Goal: Task Accomplishment & Management: Manage account settings

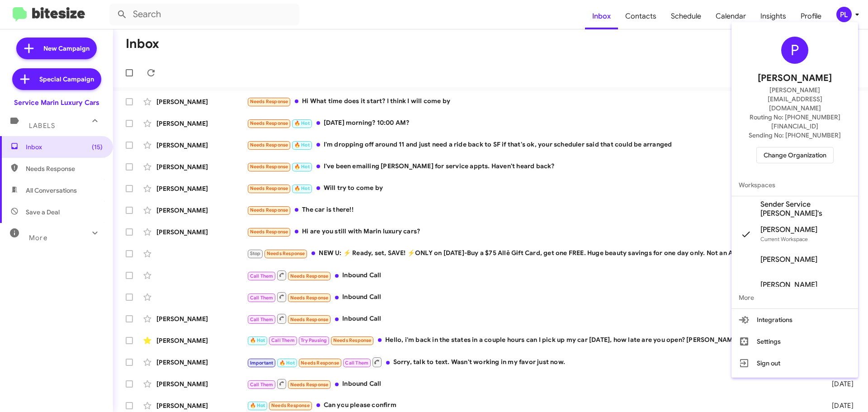
click at [805, 147] on span "Change Organization" at bounding box center [795, 154] width 63 height 15
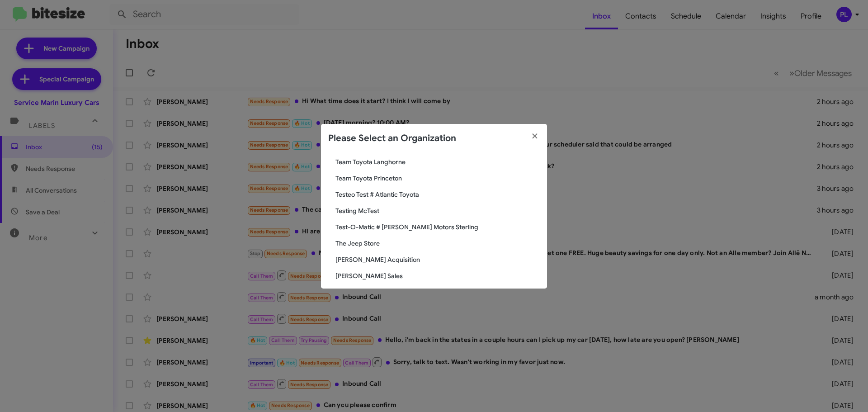
scroll to position [1649, 0]
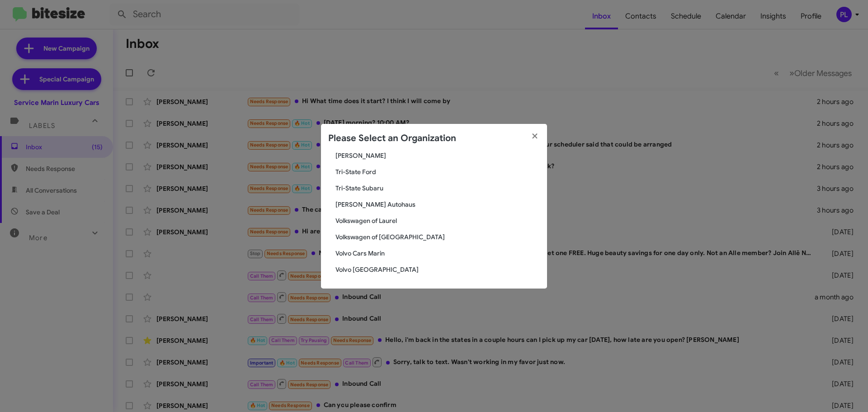
click at [374, 269] on span "Volvo [GEOGRAPHIC_DATA]" at bounding box center [438, 269] width 204 height 9
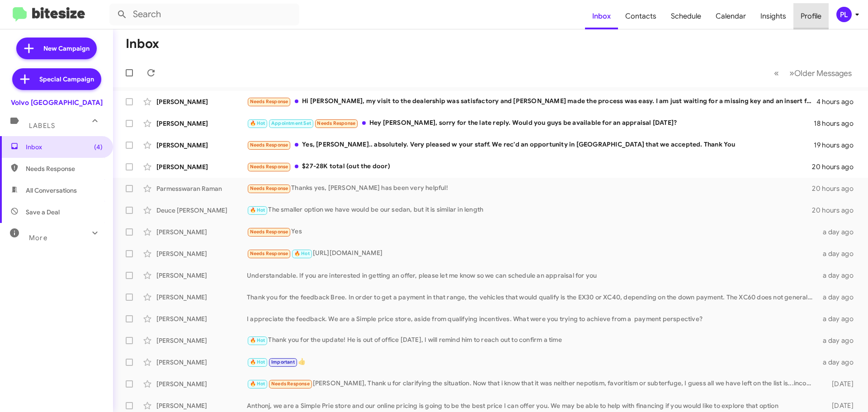
click at [804, 15] on span "Profile" at bounding box center [811, 16] width 35 height 26
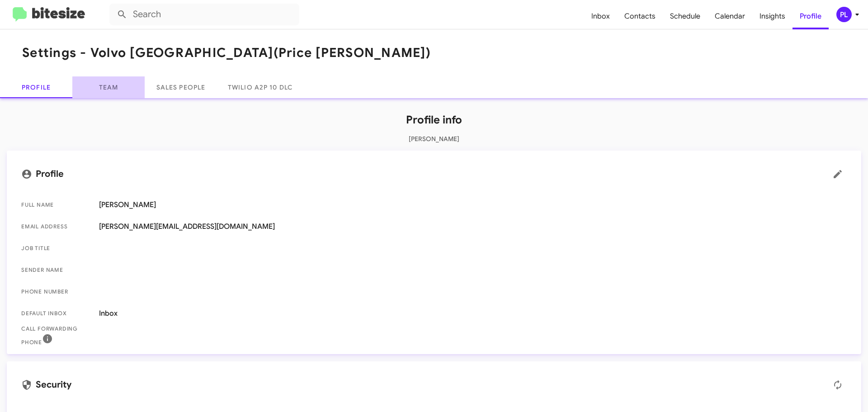
click at [109, 94] on link "Team" at bounding box center [108, 87] width 72 height 22
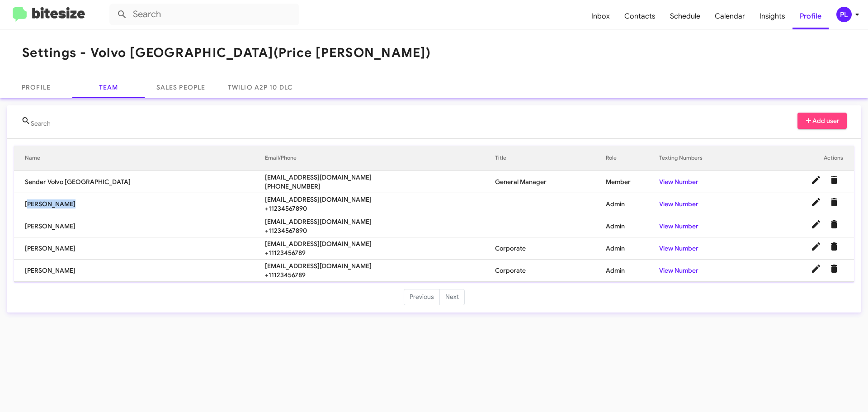
drag, startPoint x: 70, startPoint y: 203, endPoint x: 18, endPoint y: 202, distance: 51.6
click at [18, 202] on td "David Dupart" at bounding box center [139, 204] width 251 height 22
copy td "David Dupart"
click at [858, 15] on icon at bounding box center [857, 15] width 3 height 2
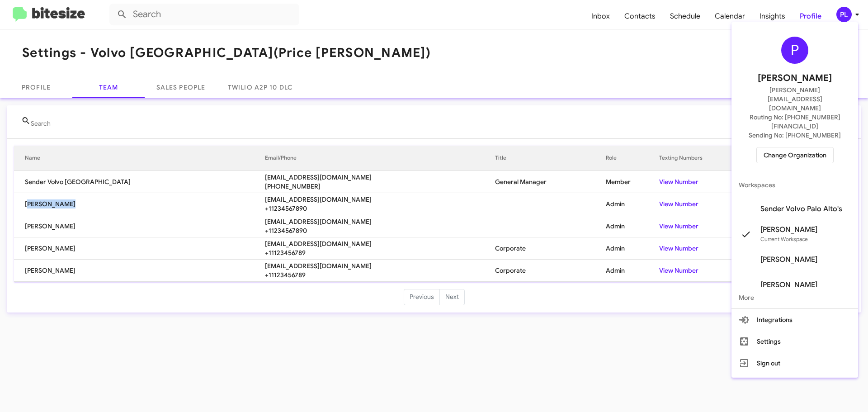
click at [786, 147] on span "Change Organization" at bounding box center [795, 154] width 63 height 15
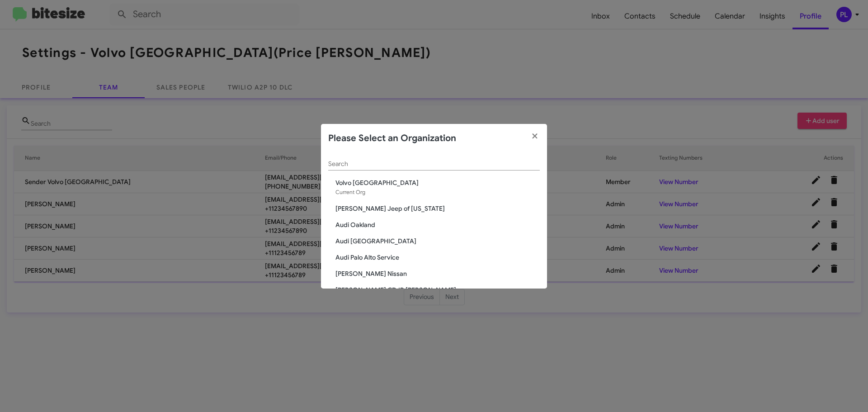
click at [360, 225] on span "Audi Oakland" at bounding box center [438, 224] width 204 height 9
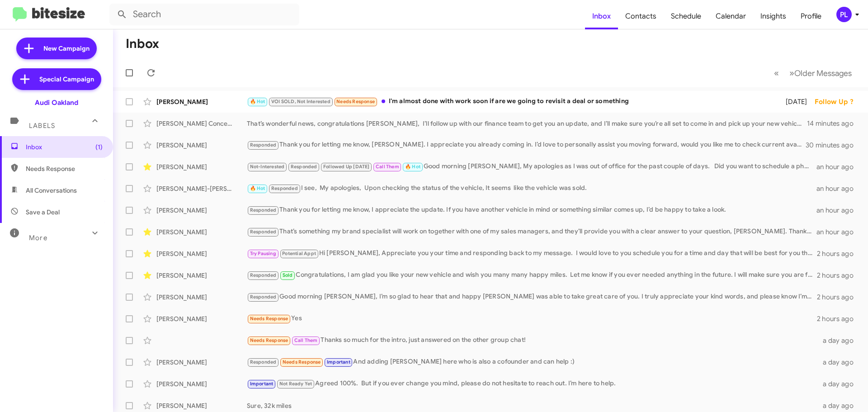
click at [854, 17] on icon at bounding box center [857, 14] width 11 height 11
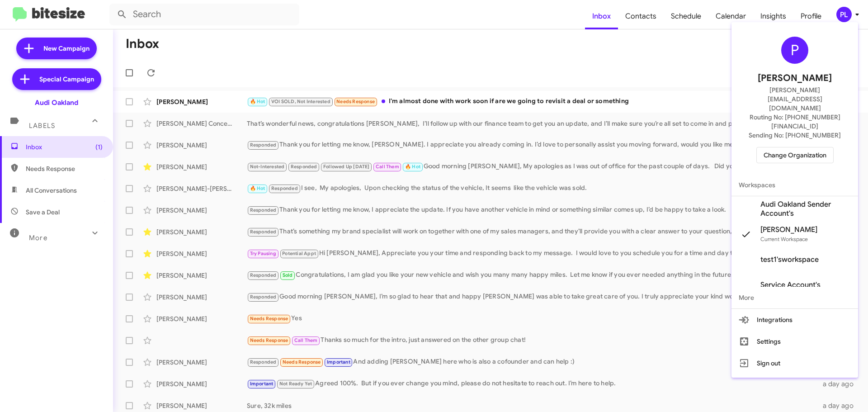
click at [787, 147] on span "Change Organization" at bounding box center [795, 154] width 63 height 15
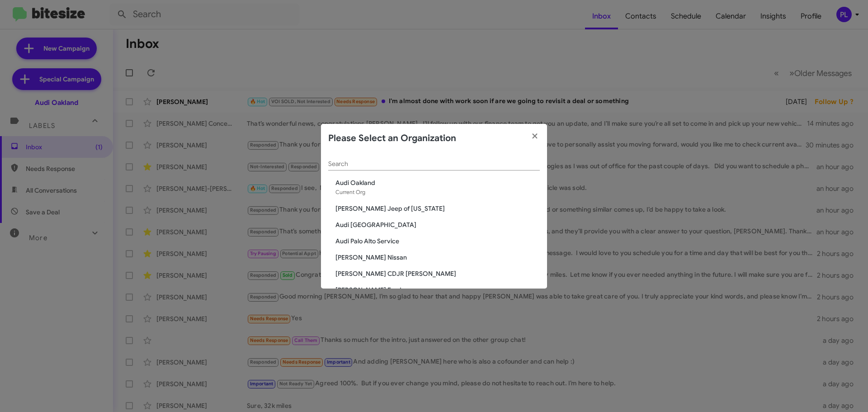
click at [367, 224] on span "Audi [GEOGRAPHIC_DATA]" at bounding box center [438, 224] width 204 height 9
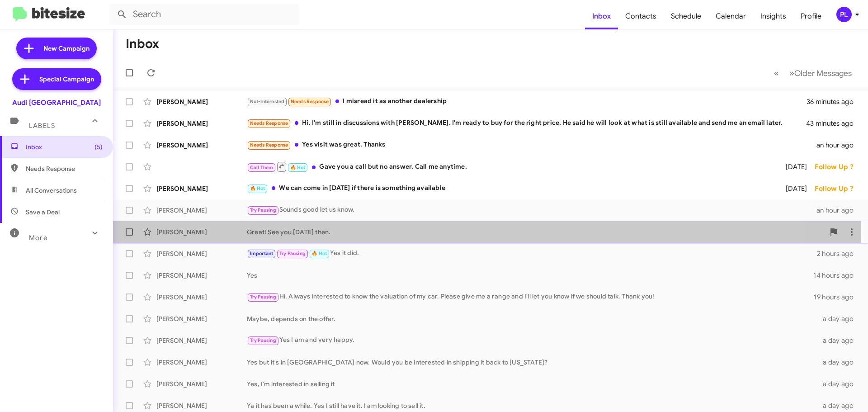
click at [316, 232] on div "Great! See you friday then." at bounding box center [536, 232] width 578 height 9
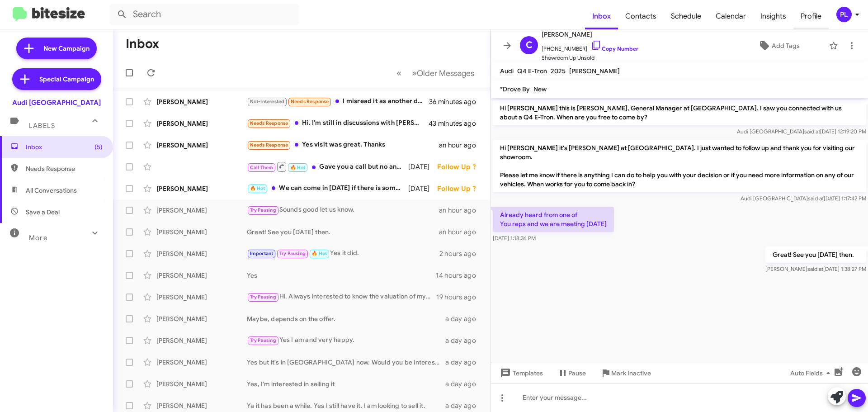
click at [816, 19] on span "Profile" at bounding box center [811, 16] width 35 height 26
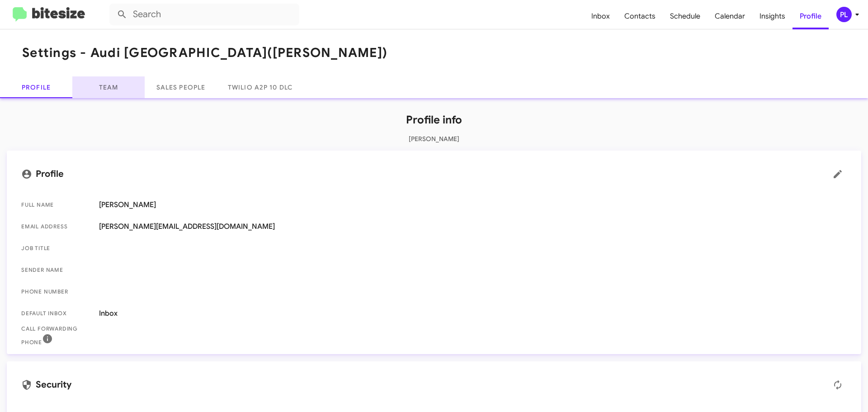
click at [114, 90] on link "Team" at bounding box center [108, 87] width 72 height 22
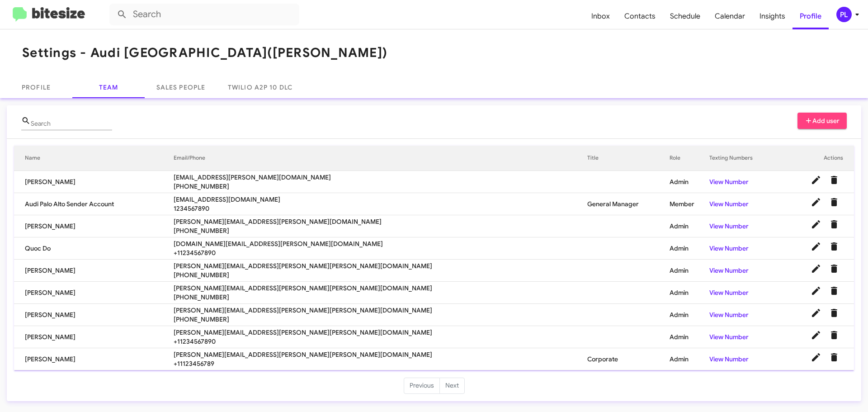
click at [858, 16] on icon at bounding box center [857, 14] width 11 height 11
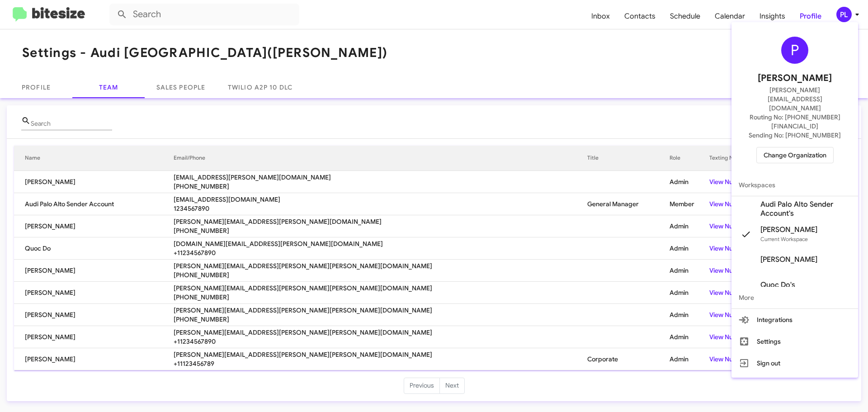
click at [800, 147] on span "Change Organization" at bounding box center [795, 154] width 63 height 15
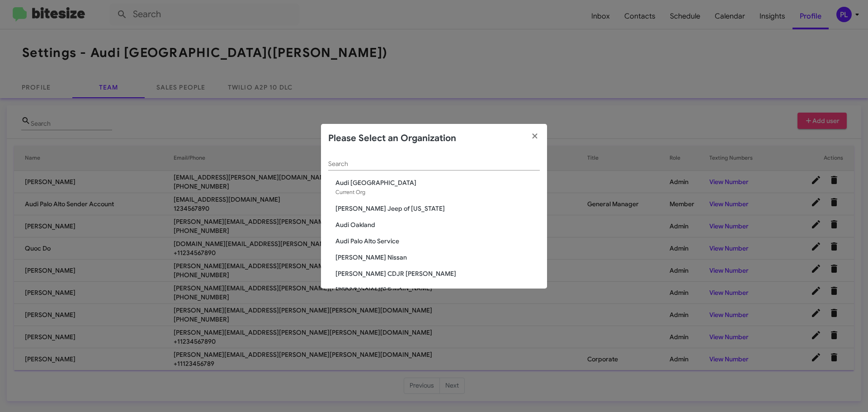
click at [369, 241] on span "Audi Palo Alto Service" at bounding box center [438, 241] width 204 height 9
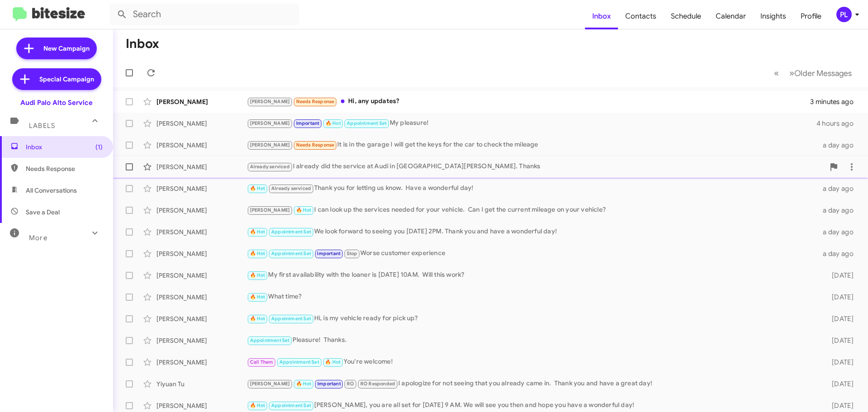
click at [368, 166] on div "Already serviced I already did the service at Audi in San Jose. Thanks" at bounding box center [536, 166] width 578 height 10
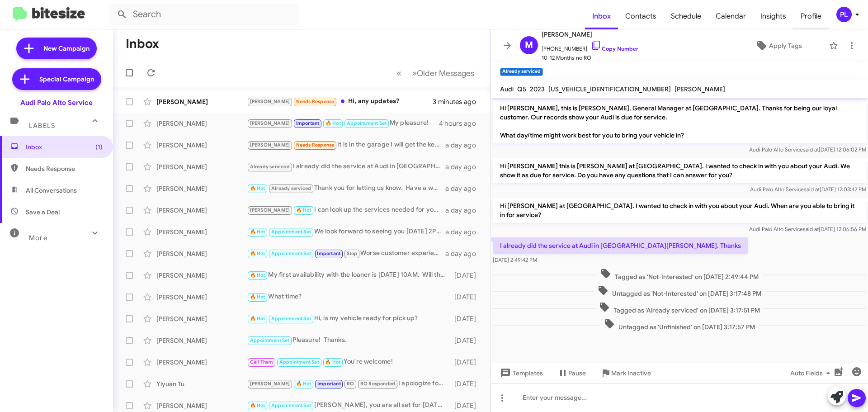
click at [808, 18] on span "Profile" at bounding box center [811, 16] width 35 height 26
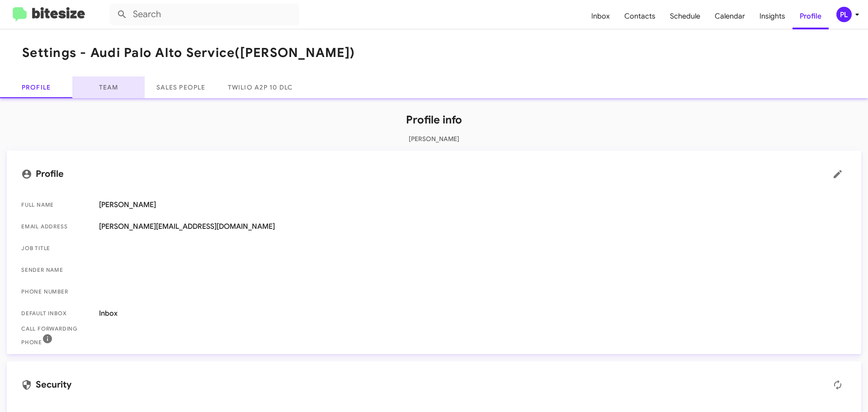
click at [112, 85] on link "Team" at bounding box center [108, 87] width 72 height 22
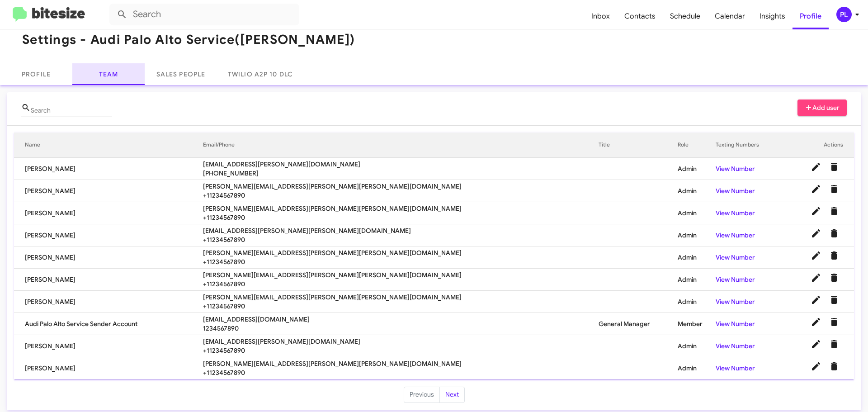
scroll to position [19, 0]
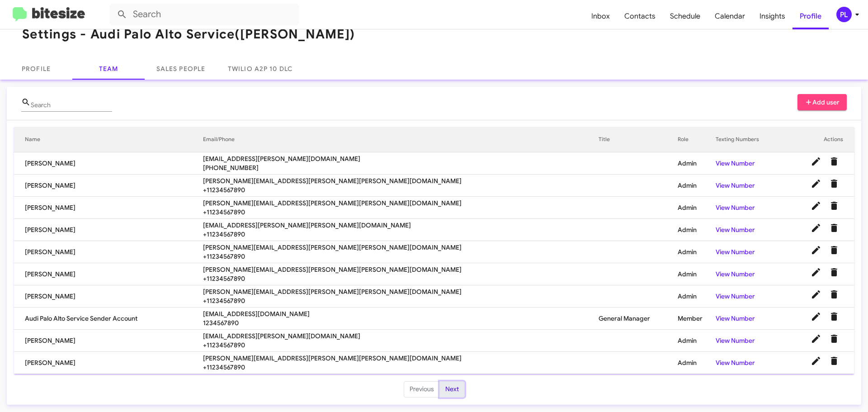
click at [452, 392] on button "Next" at bounding box center [452, 389] width 25 height 16
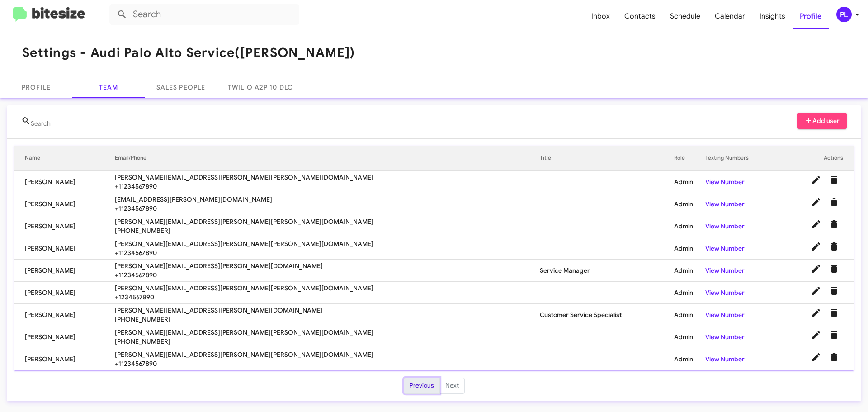
click at [419, 390] on button "Previous" at bounding box center [422, 386] width 36 height 16
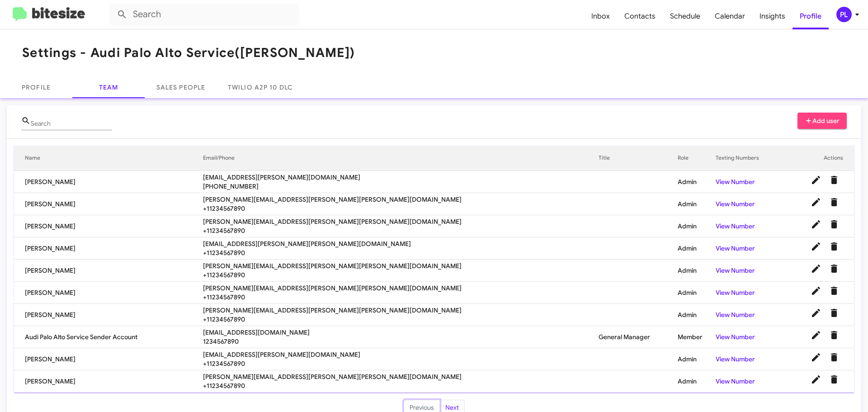
scroll to position [19, 0]
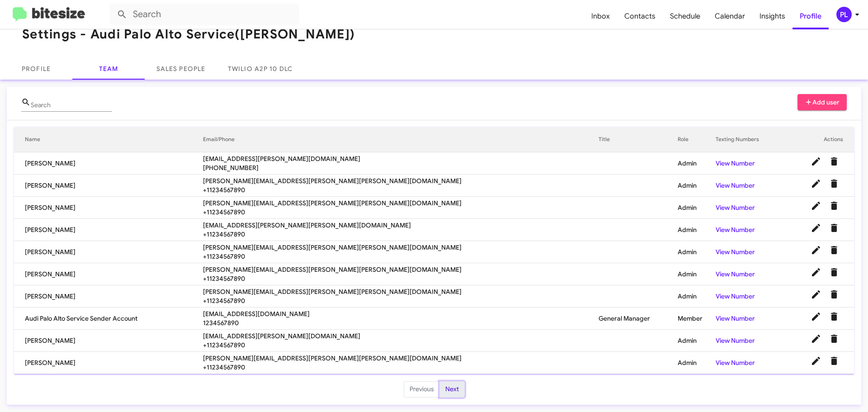
click at [452, 392] on button "Next" at bounding box center [452, 389] width 25 height 16
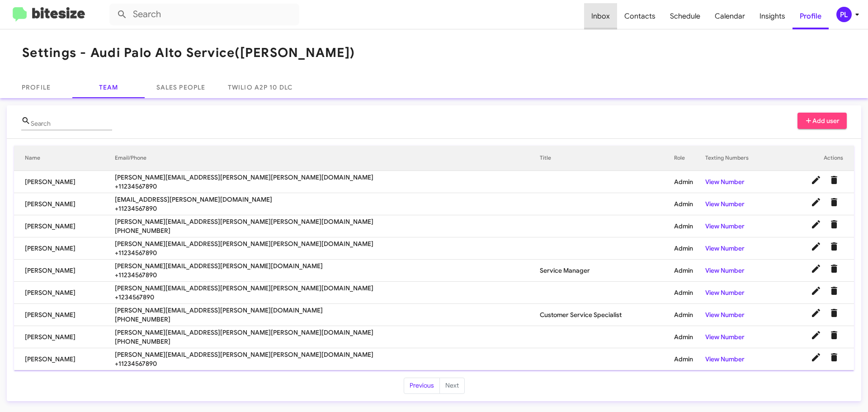
click at [609, 18] on span "Inbox" at bounding box center [600, 16] width 33 height 26
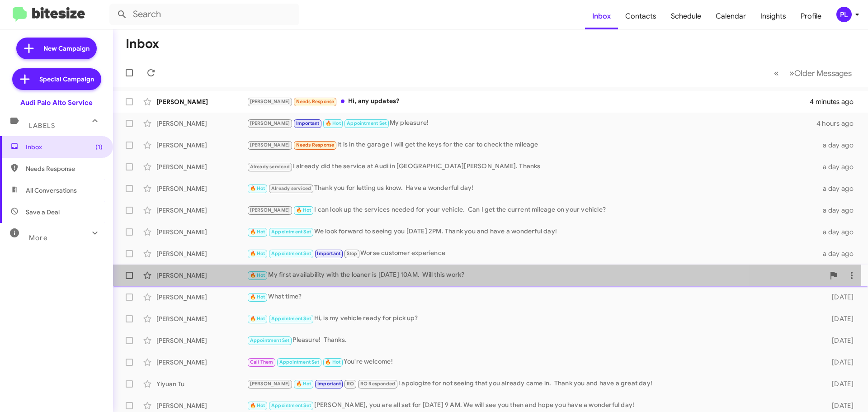
click at [346, 277] on div "🔥 Hot My first availability with the loaner is 9/11 @ 10AM. Will this work?" at bounding box center [536, 275] width 578 height 10
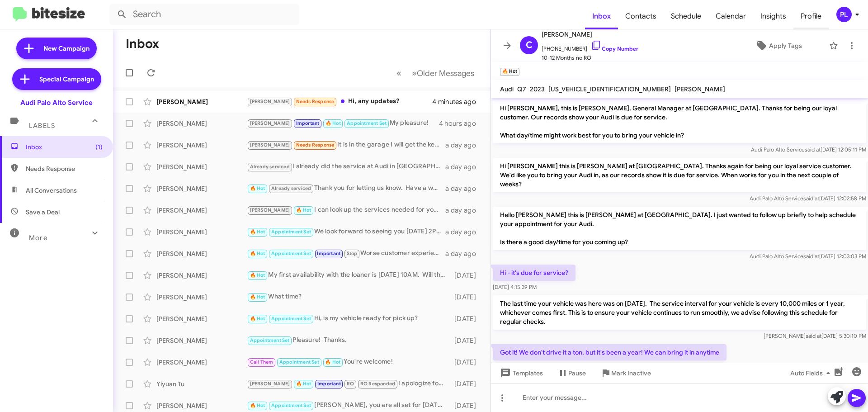
click at [806, 15] on span "Profile" at bounding box center [811, 16] width 35 height 26
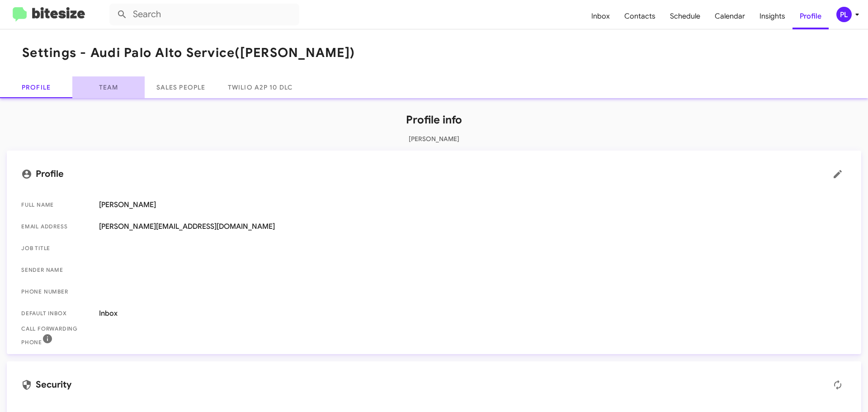
click at [102, 89] on link "Team" at bounding box center [108, 87] width 72 height 22
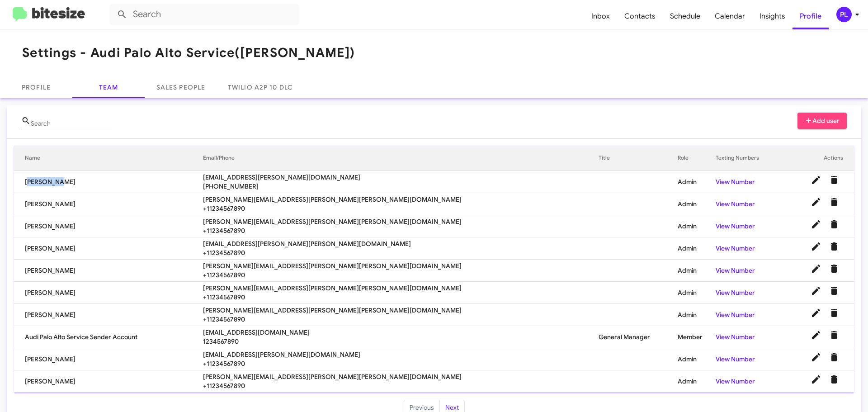
drag, startPoint x: 57, startPoint y: 183, endPoint x: 24, endPoint y: 186, distance: 33.2
click at [24, 186] on td "MJ Sangha" at bounding box center [108, 182] width 189 height 22
copy td "MJ Sangha"
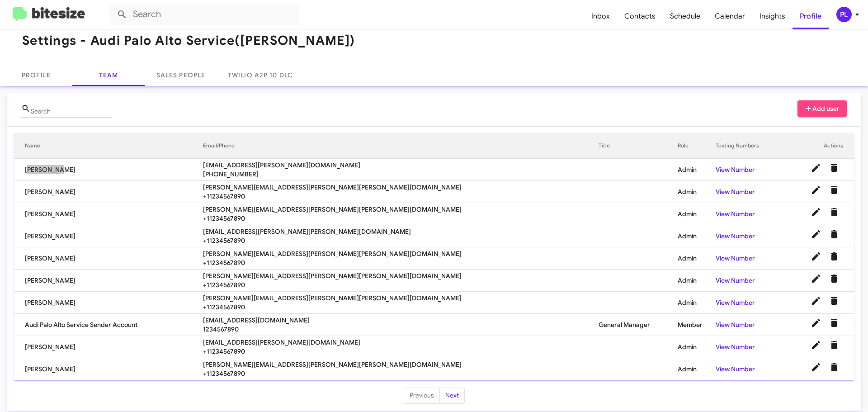
scroll to position [19, 0]
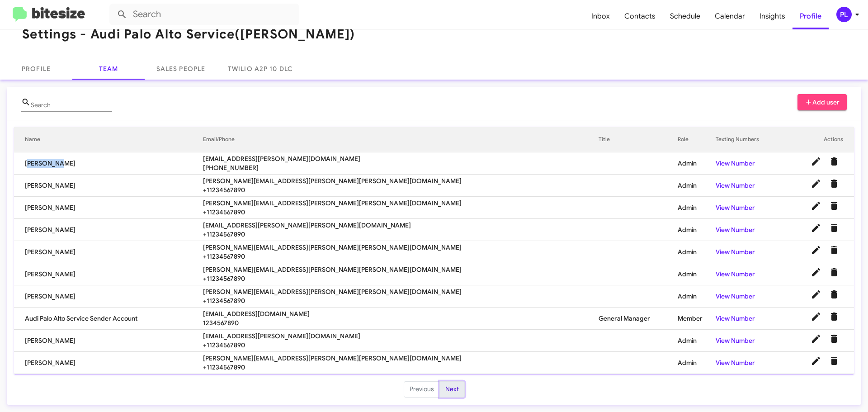
click at [455, 391] on button "Next" at bounding box center [452, 389] width 25 height 16
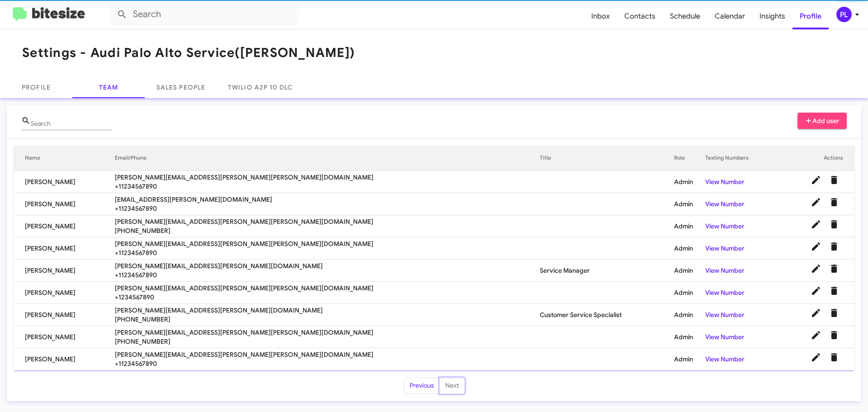
scroll to position [0, 0]
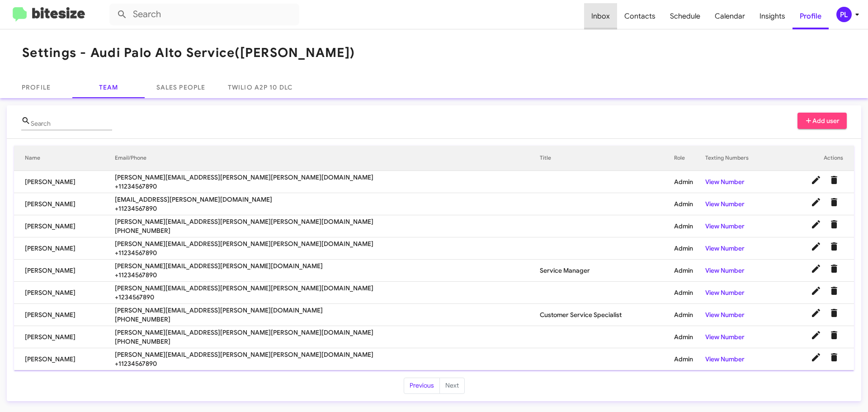
click at [612, 15] on span "Inbox" at bounding box center [600, 16] width 33 height 26
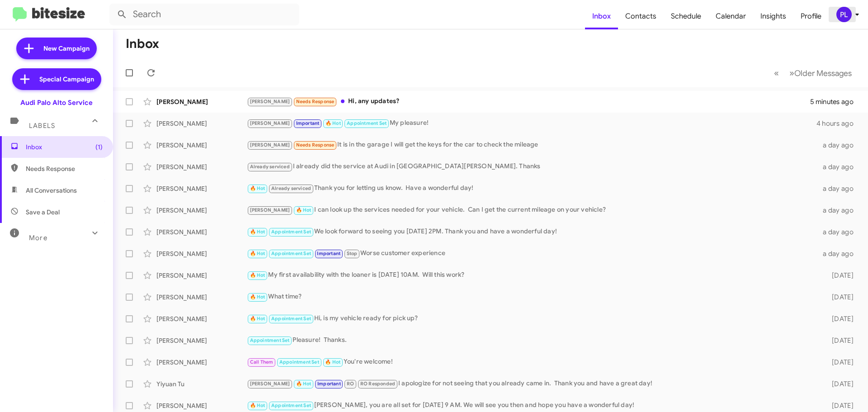
click at [857, 16] on icon at bounding box center [857, 14] width 11 height 11
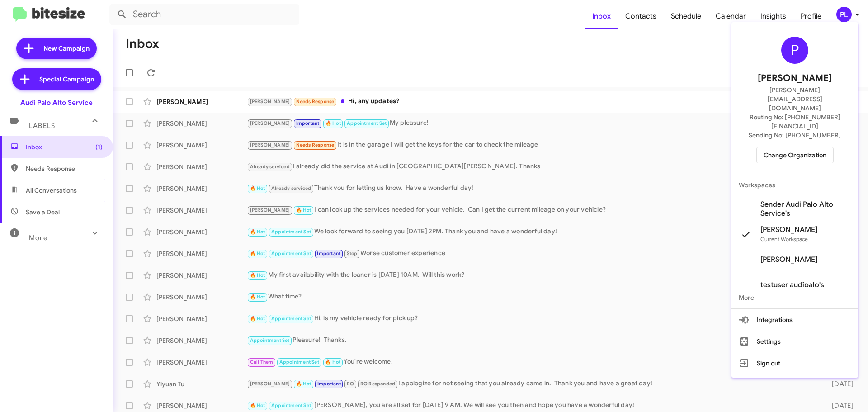
click at [793, 147] on span "Change Organization" at bounding box center [795, 154] width 63 height 15
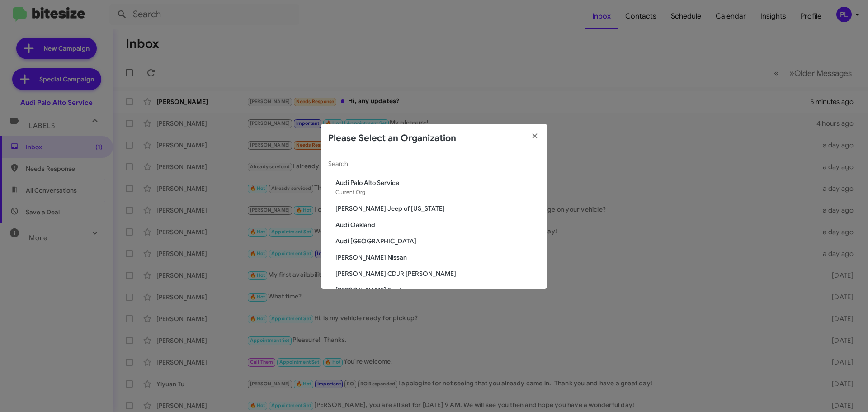
click at [360, 243] on span "Audi Palo Alto" at bounding box center [438, 241] width 204 height 9
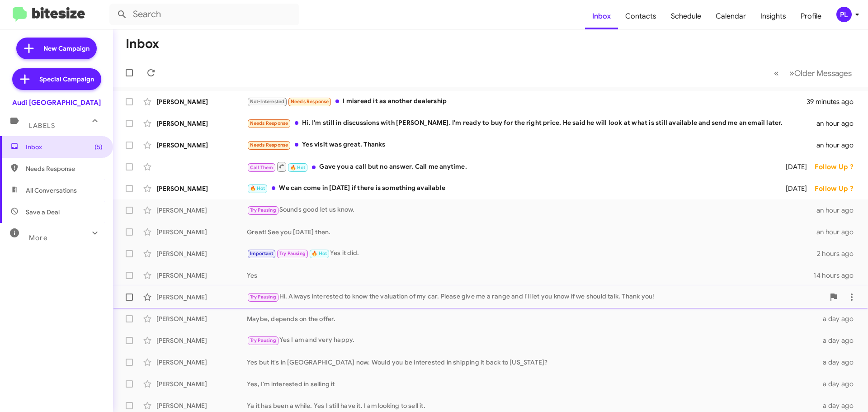
click at [343, 299] on div "Try Pausing Hi. Always interested to know the valuation of my car. Please give …" at bounding box center [536, 297] width 578 height 10
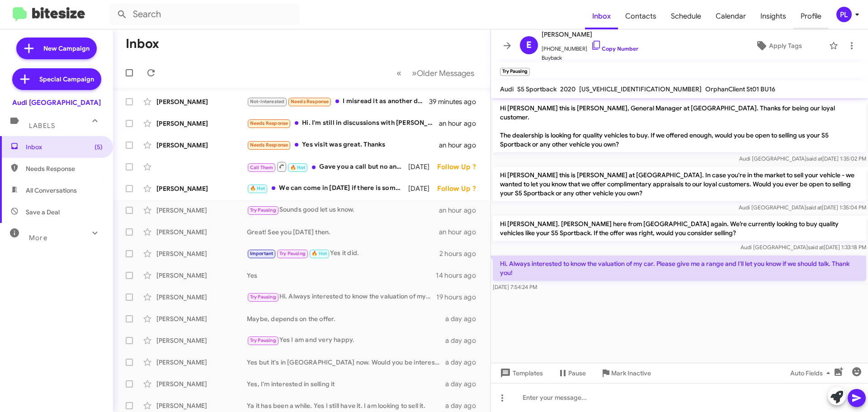
click at [818, 15] on span "Profile" at bounding box center [811, 16] width 35 height 26
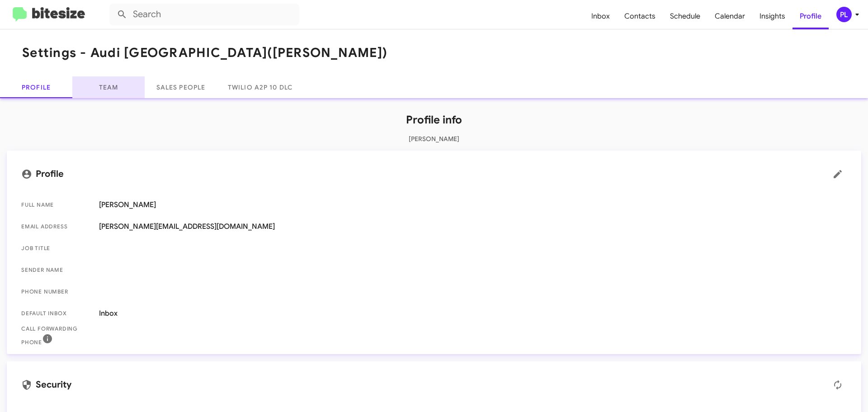
click at [120, 83] on link "Team" at bounding box center [108, 87] width 72 height 22
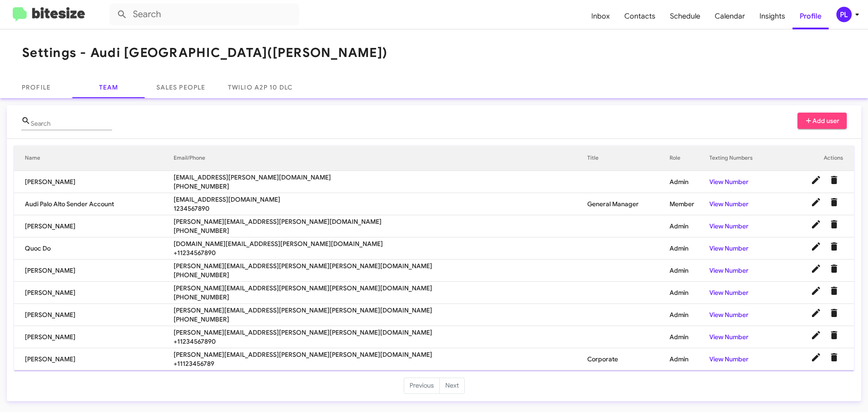
click at [859, 13] on icon at bounding box center [857, 14] width 11 height 11
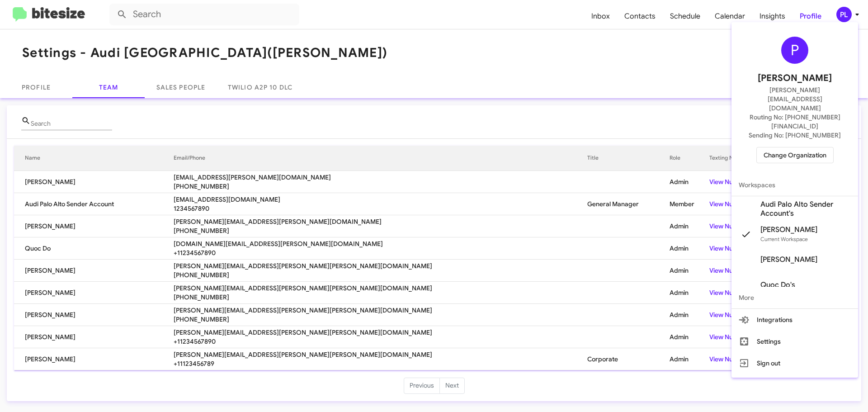
click at [791, 147] on span "Change Organization" at bounding box center [795, 154] width 63 height 15
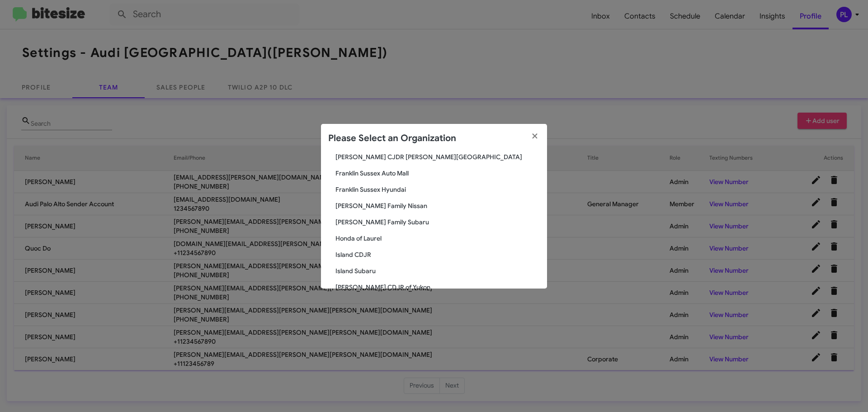
scroll to position [498, 0]
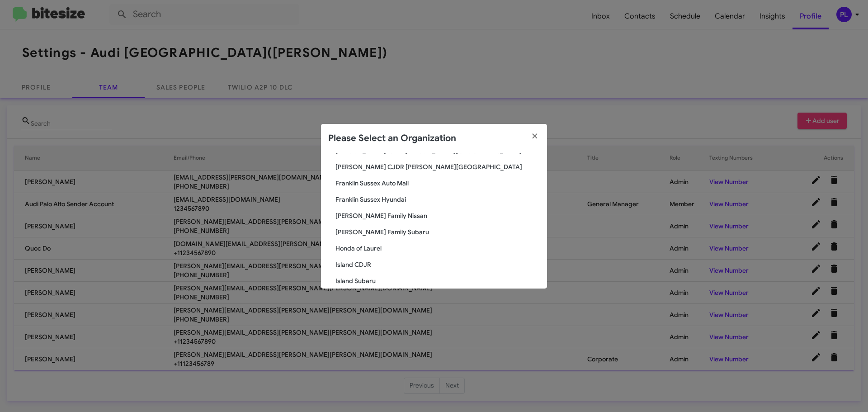
click at [377, 231] on span "[PERSON_NAME] Family Subaru" at bounding box center [438, 232] width 204 height 9
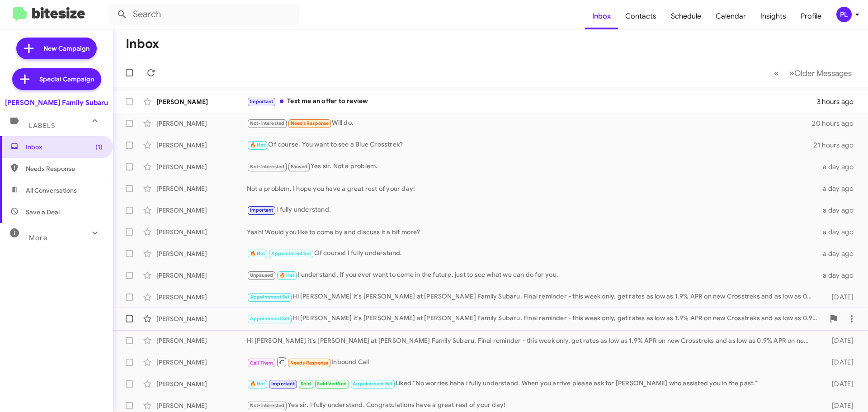
click at [362, 322] on div "Appointment Set Hi Lory it's Ernest Martinez at Hicks Family Subaru. Final remi…" at bounding box center [536, 318] width 578 height 10
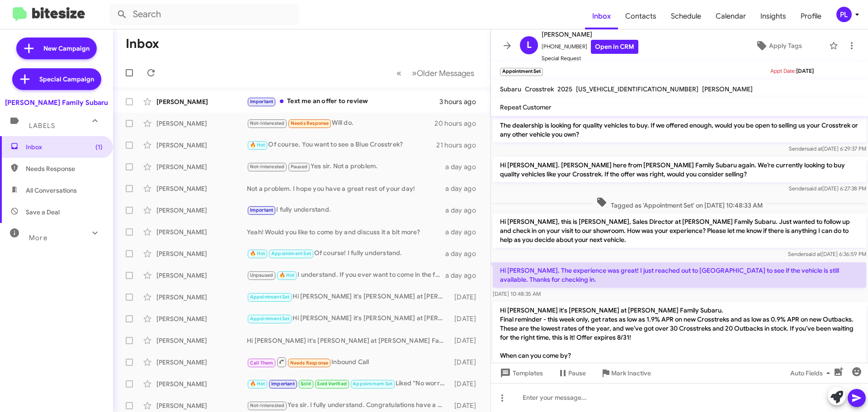
scroll to position [46, 0]
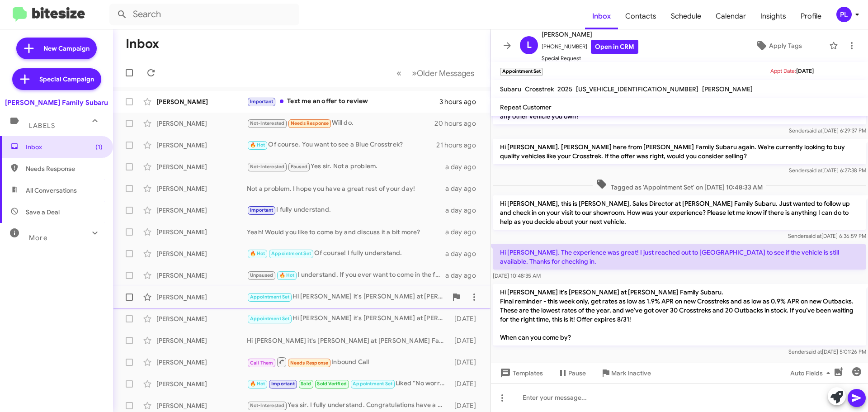
click at [336, 299] on div "Appointment Set Hi Christina it's Ernest Martinez at Hicks Family Subaru. Final…" at bounding box center [347, 297] width 200 height 10
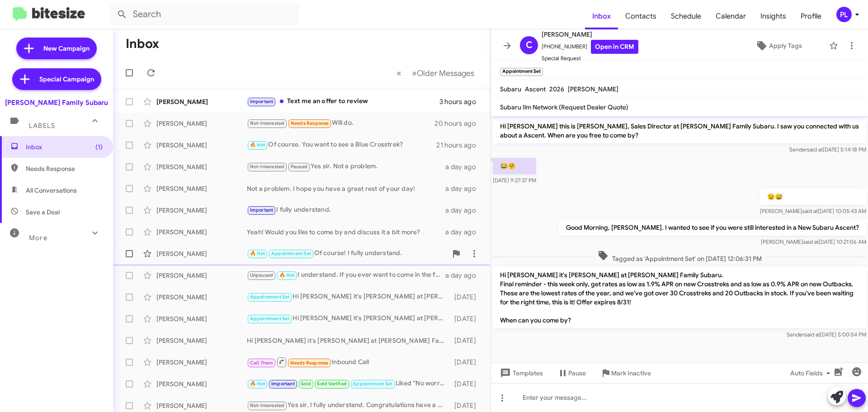
click at [382, 256] on div "🔥 Hot Appointment Set Of course! I fully understand." at bounding box center [347, 253] width 200 height 10
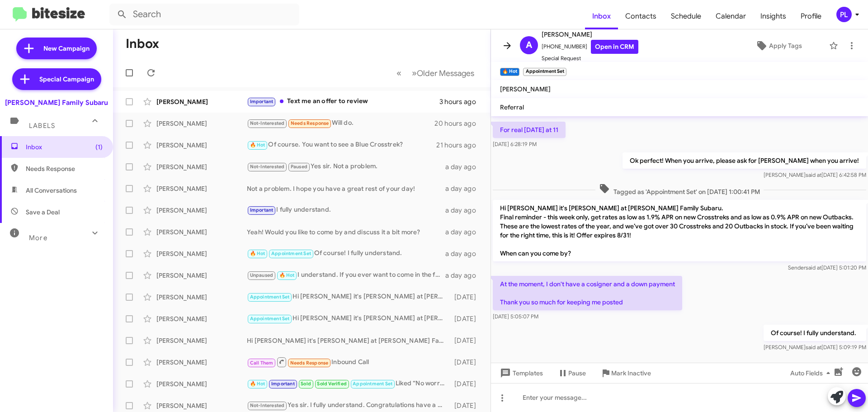
click at [508, 45] on icon at bounding box center [507, 45] width 11 height 11
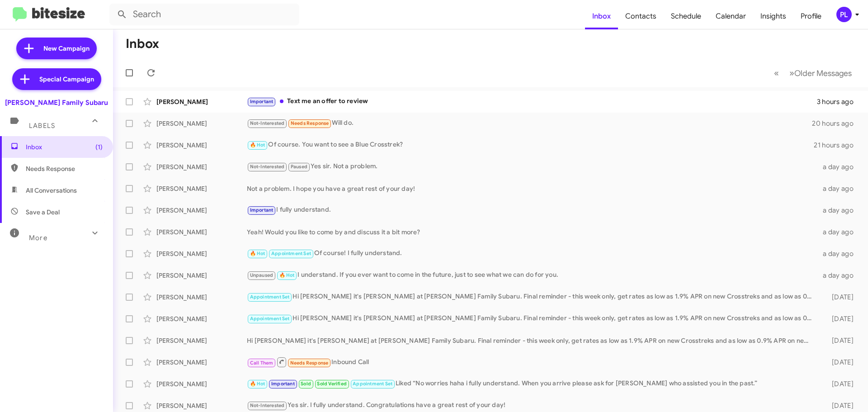
click at [857, 17] on icon at bounding box center [857, 14] width 11 height 11
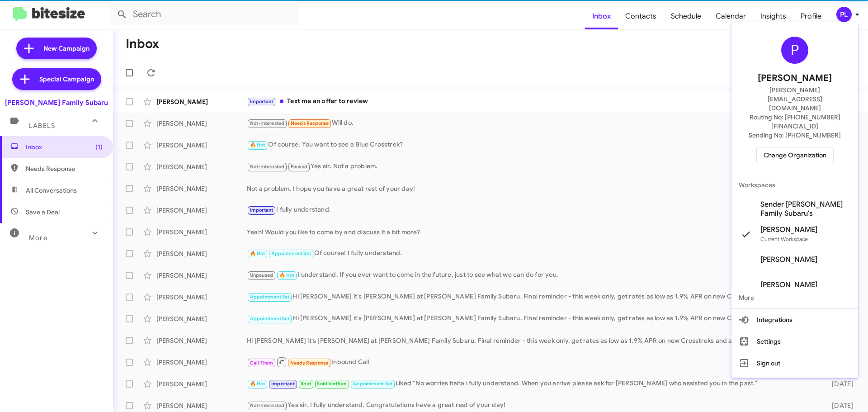
click at [784, 147] on span "Change Organization" at bounding box center [795, 154] width 63 height 15
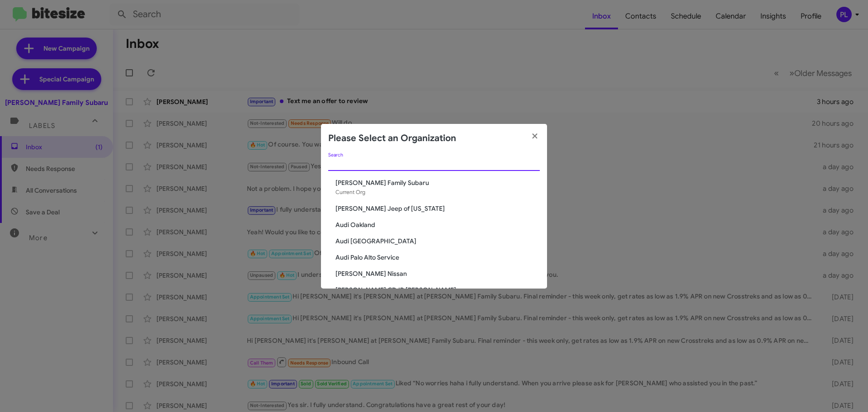
click at [378, 162] on input "Search" at bounding box center [434, 164] width 212 height 7
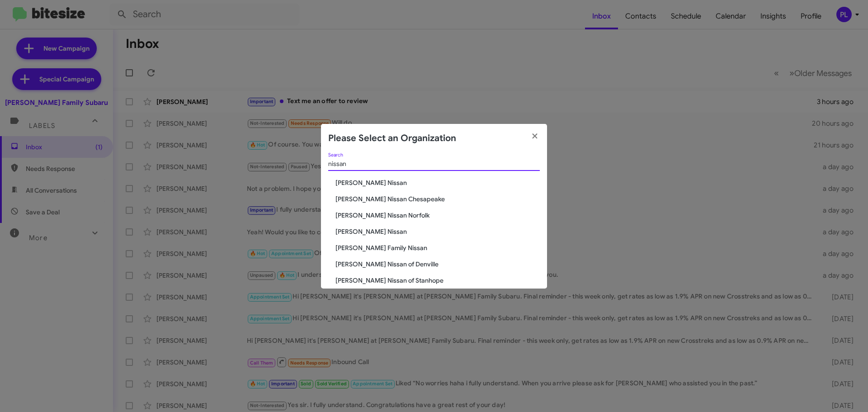
type input "nissan"
click at [368, 244] on span "[PERSON_NAME] Family Nissan" at bounding box center [438, 247] width 204 height 9
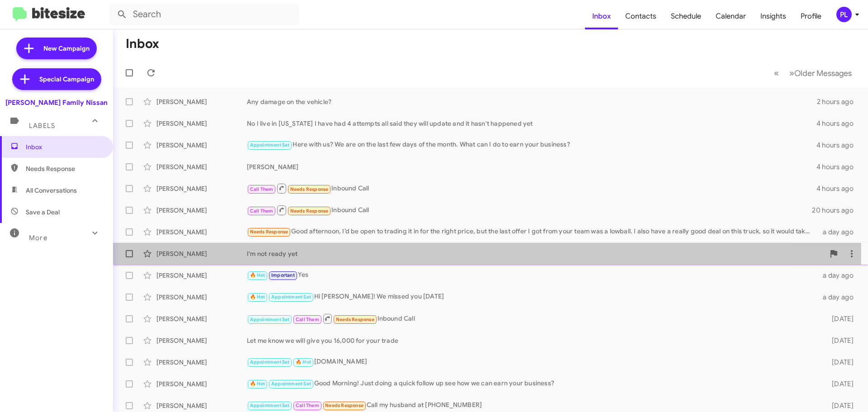
click at [310, 256] on div "I'm not ready yet" at bounding box center [536, 253] width 578 height 9
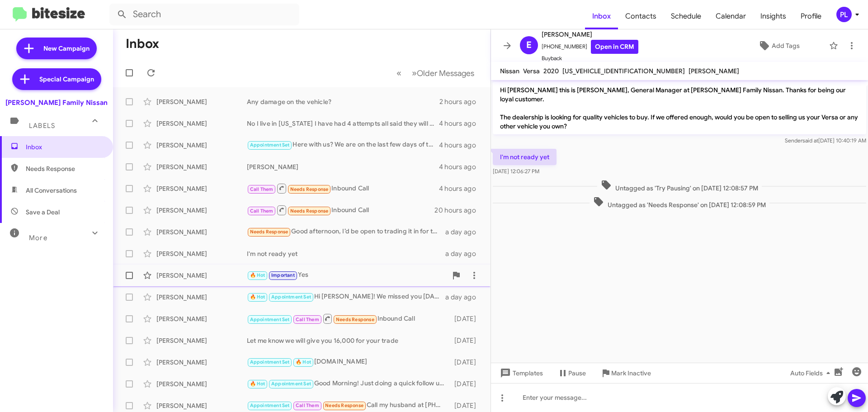
click at [365, 285] on span "[PERSON_NAME] 🔥 Hot Important Yes a day ago" at bounding box center [302, 276] width 378 height 22
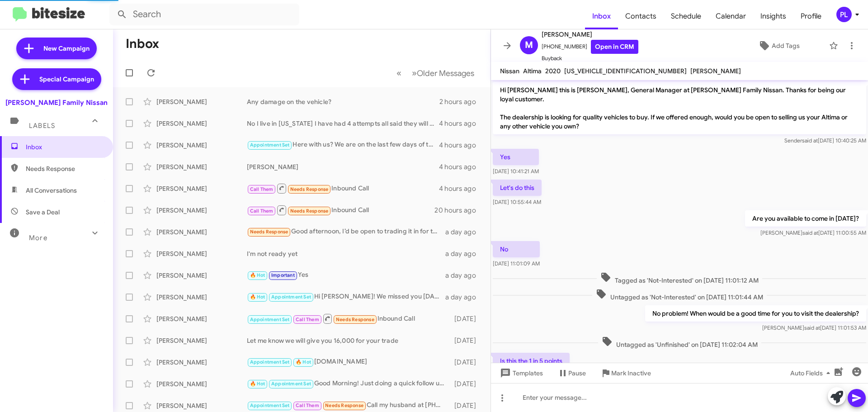
scroll to position [66, 0]
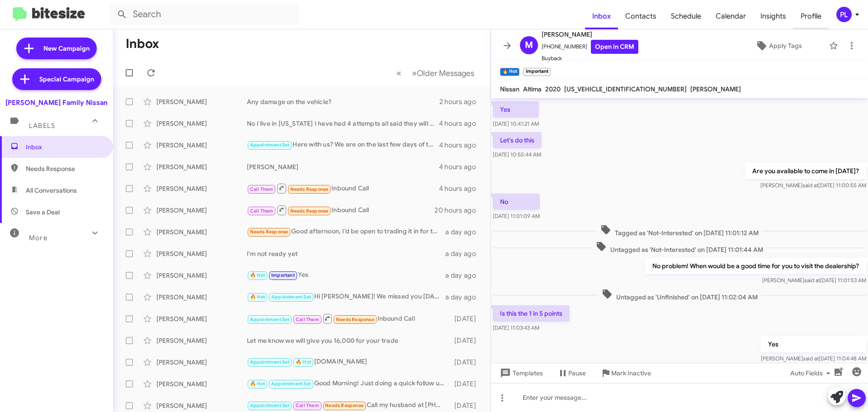
click at [805, 17] on span "Profile" at bounding box center [811, 16] width 35 height 26
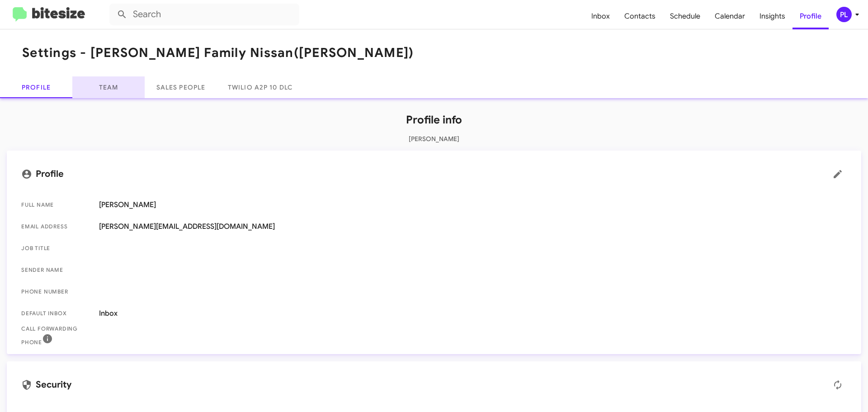
click at [109, 87] on link "Team" at bounding box center [108, 87] width 72 height 22
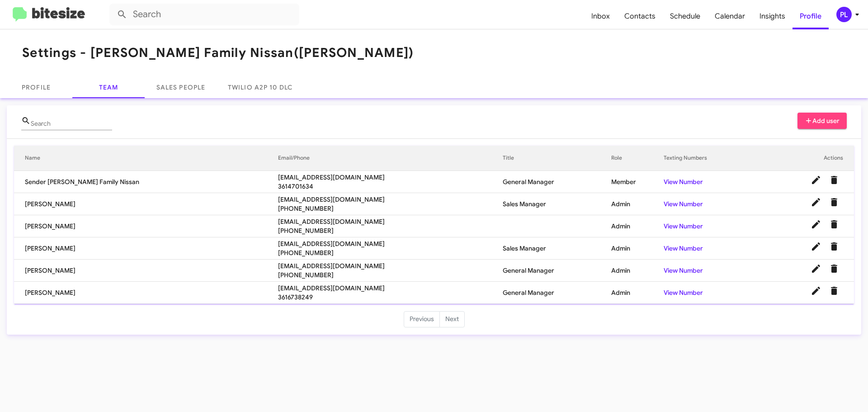
drag, startPoint x: 206, startPoint y: 200, endPoint x: 316, endPoint y: 198, distance: 110.4
click at [316, 198] on tr "[PERSON_NAME] [EMAIL_ADDRESS][DOMAIN_NAME] [PHONE_NUMBER] Sales Manager Admin V…" at bounding box center [434, 204] width 840 height 22
